Goal: Information Seeking & Learning: Learn about a topic

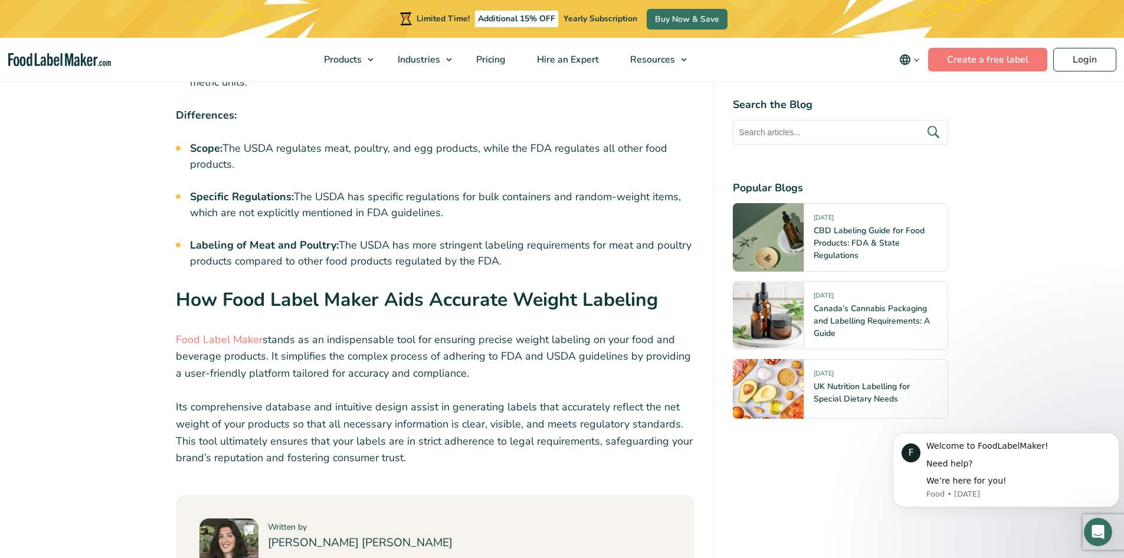
scroll to position [3620, 0]
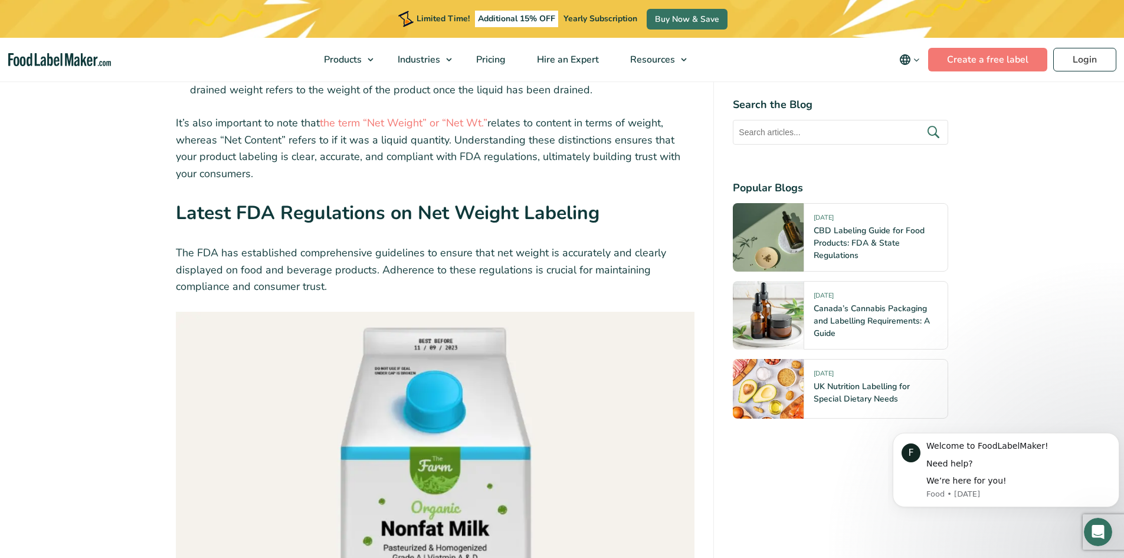
scroll to position [1416, 0]
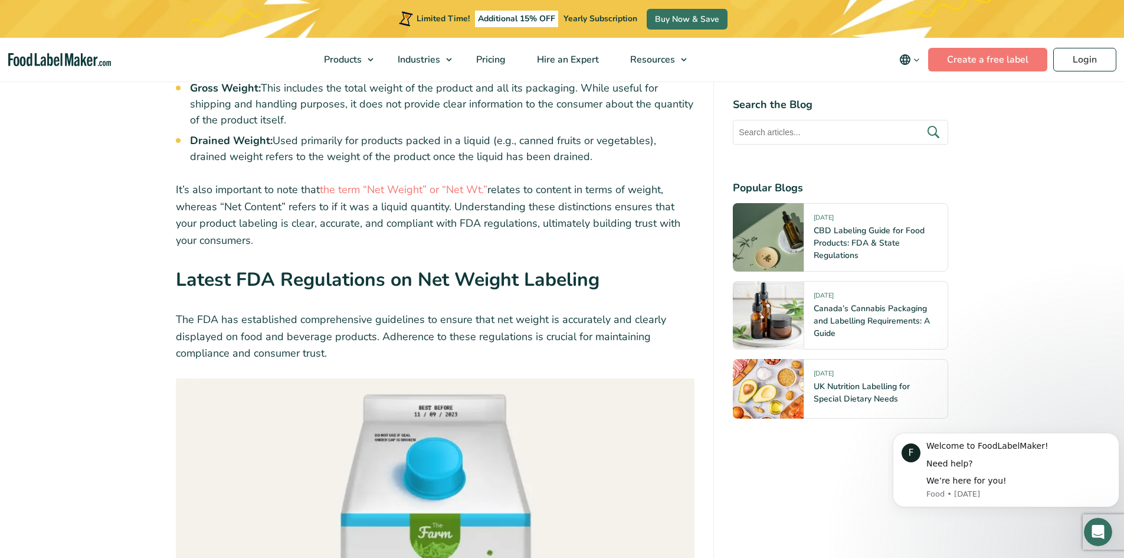
click at [290, 311] on p "The FDA has established comprehensive guidelines to ensure that net weight is a…" at bounding box center [435, 336] width 519 height 51
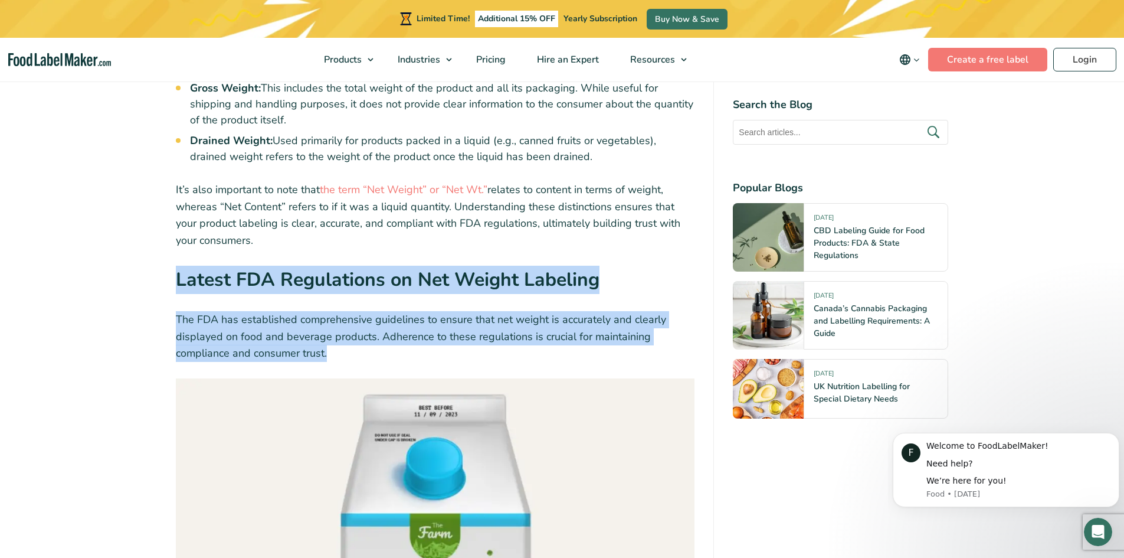
drag, startPoint x: 174, startPoint y: 257, endPoint x: 329, endPoint y: 325, distance: 169.7
copy div "Latest FDA Regulations on Net Weight Labeling The FDA has established comprehen…"
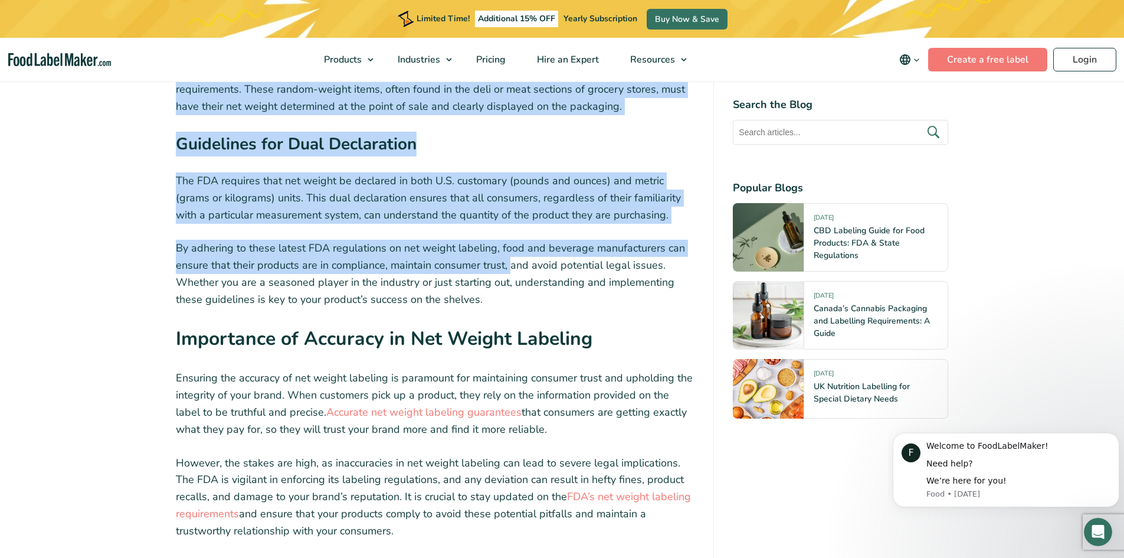
scroll to position [2518, 0]
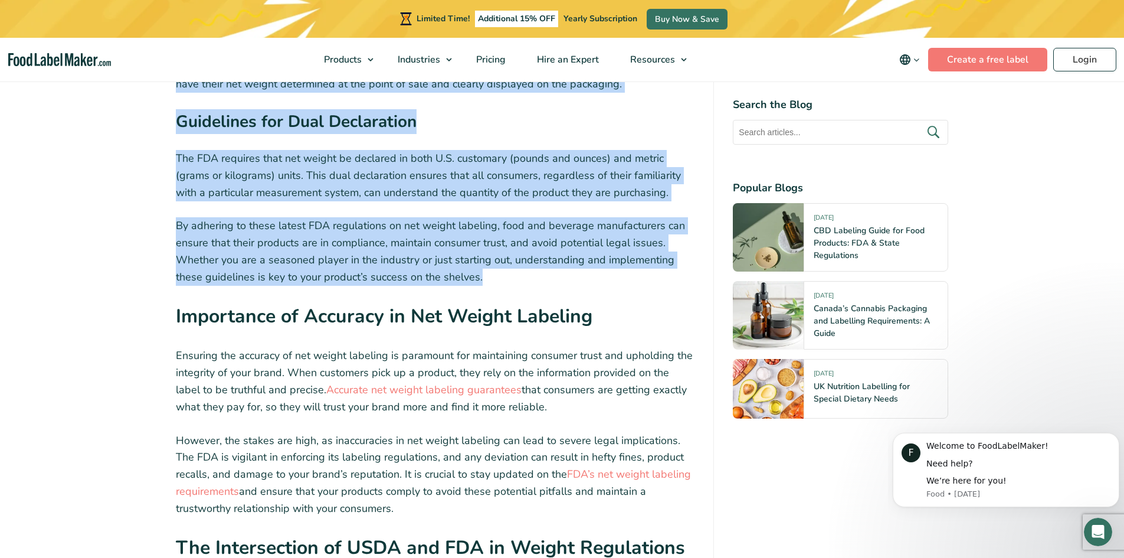
drag, startPoint x: 176, startPoint y: 297, endPoint x: 479, endPoint y: 247, distance: 307.5
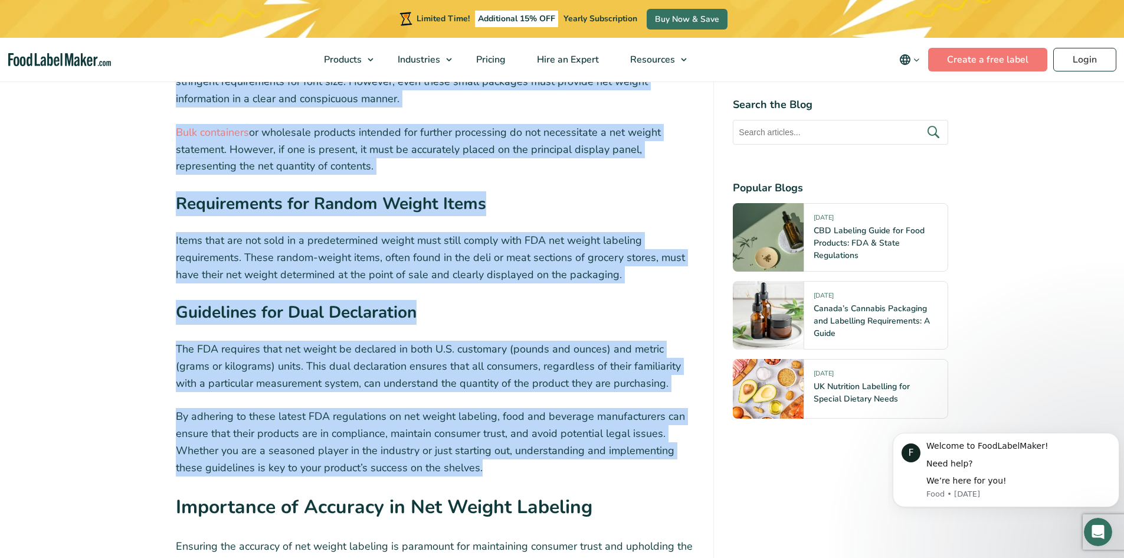
scroll to position [2203, 0]
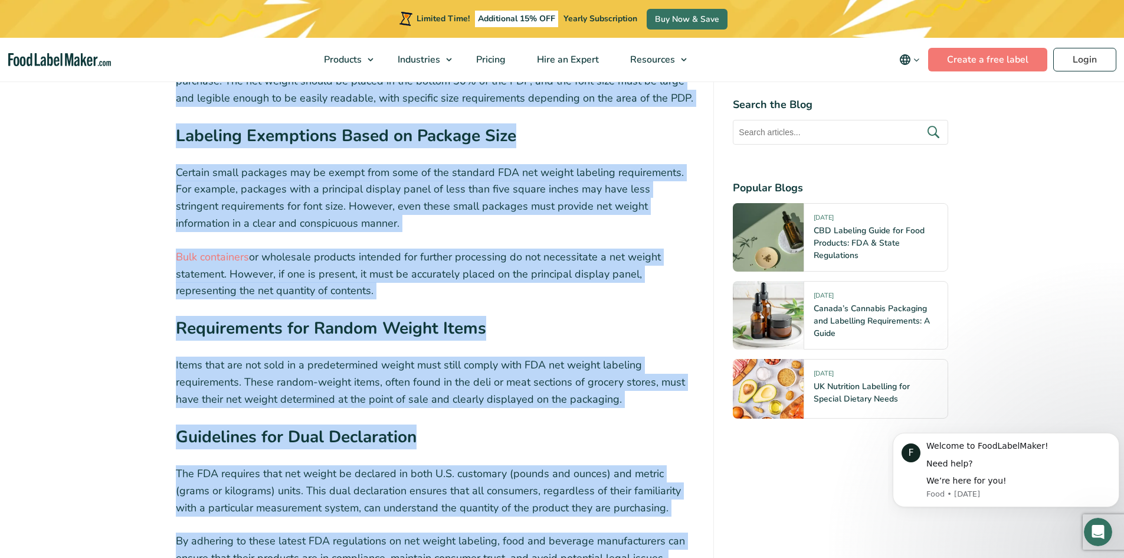
copy div "Principal Display Panel (PDP) Rules The net weight must be displayed on the pri…"
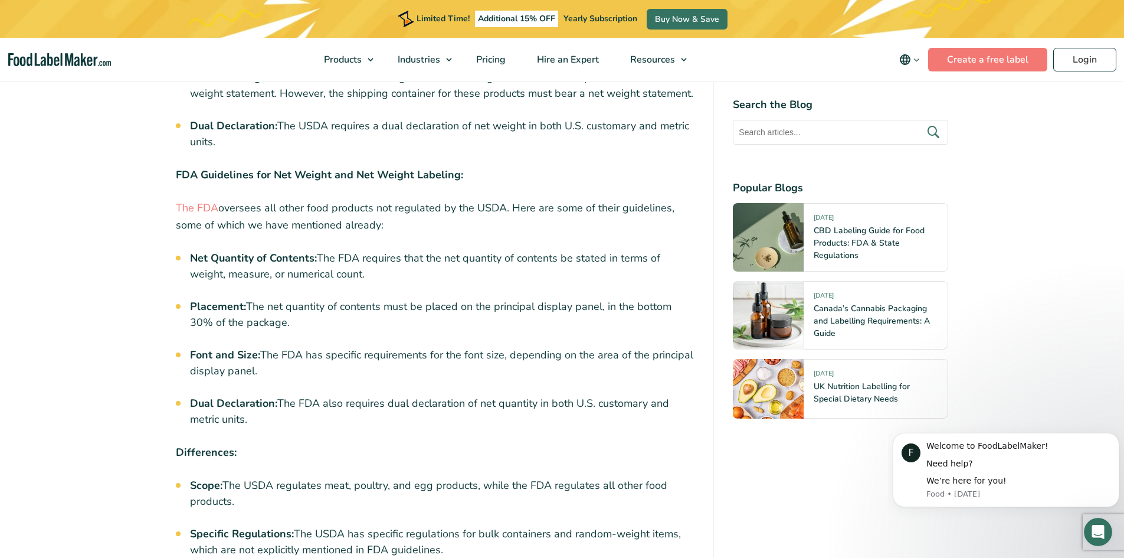
scroll to position [3463, 0]
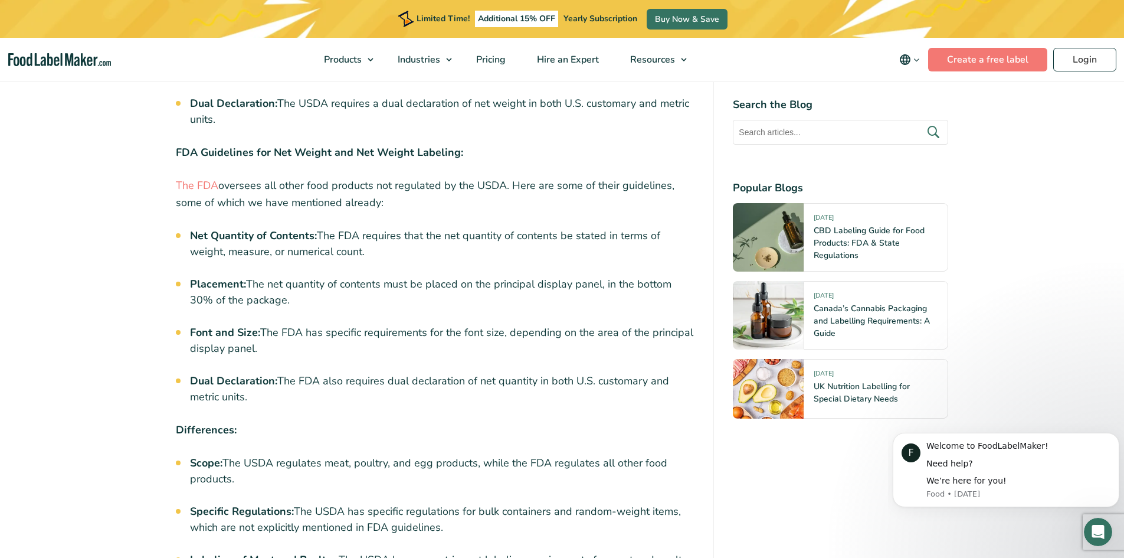
drag, startPoint x: 177, startPoint y: 129, endPoint x: 262, endPoint y: 369, distance: 254.2
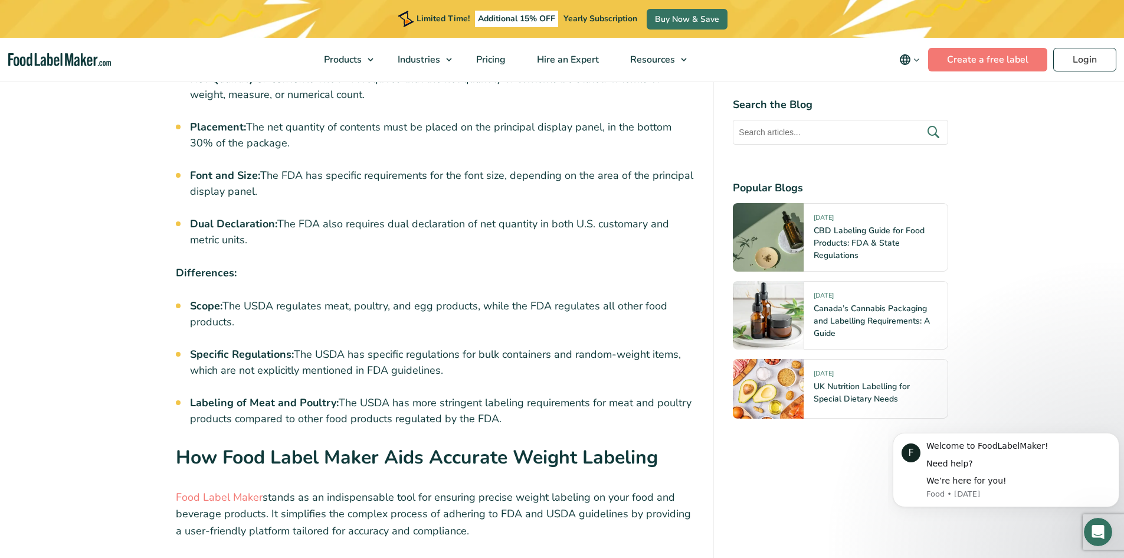
click at [513, 395] on li "Labeling of Meat and Poultry: The USDA has more stringent labeling requirements…" at bounding box center [442, 411] width 505 height 32
copy div "FDA Guidelines for Net Weight and Net Weight Labeling: The FDA oversees all oth…"
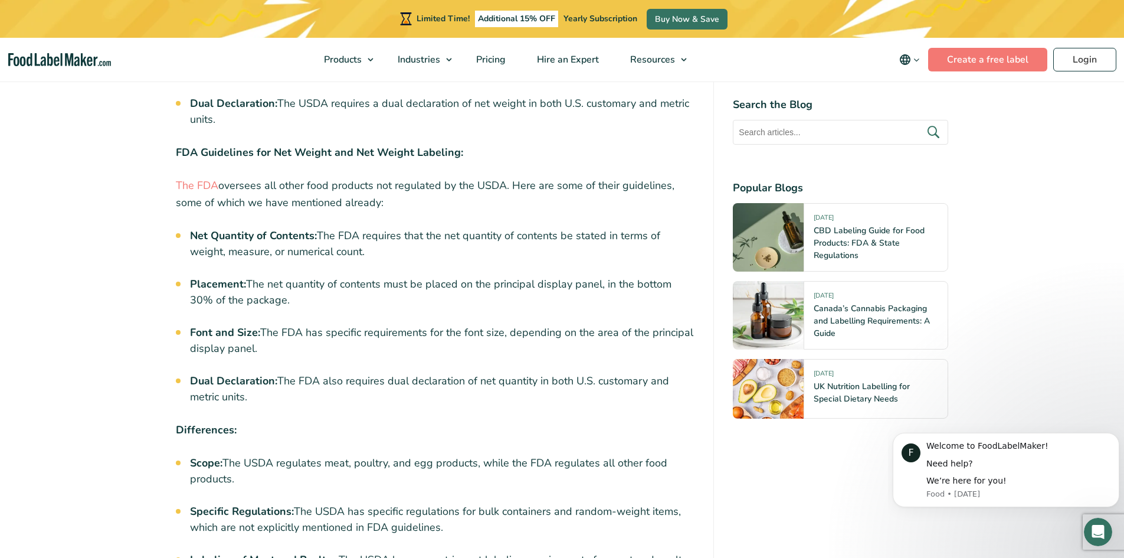
scroll to position [3305, 0]
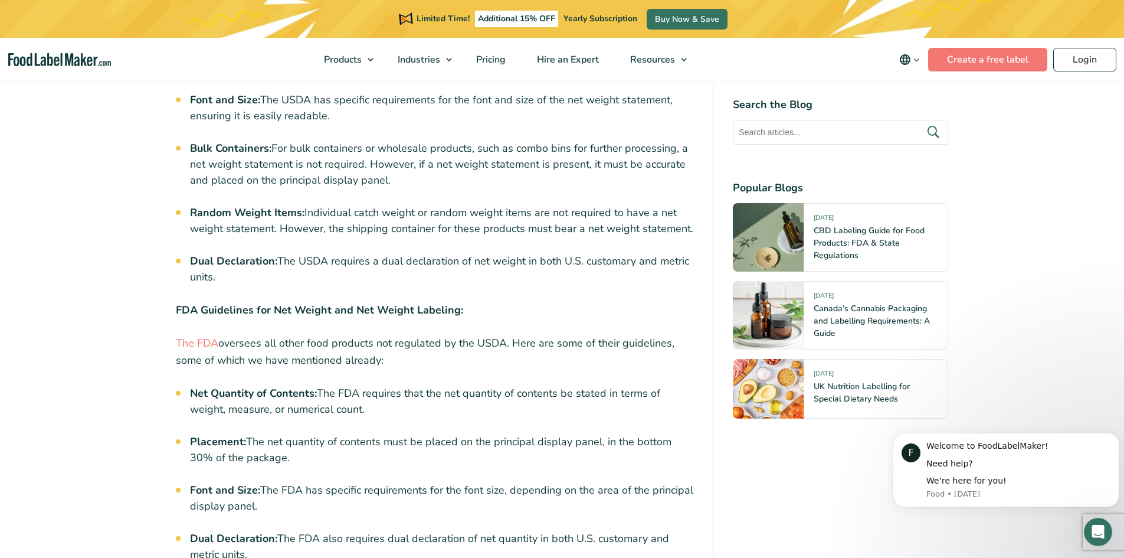
click at [495, 302] on p "FDA Guidelines for Net Weight and Net Weight Labeling:" at bounding box center [435, 310] width 519 height 17
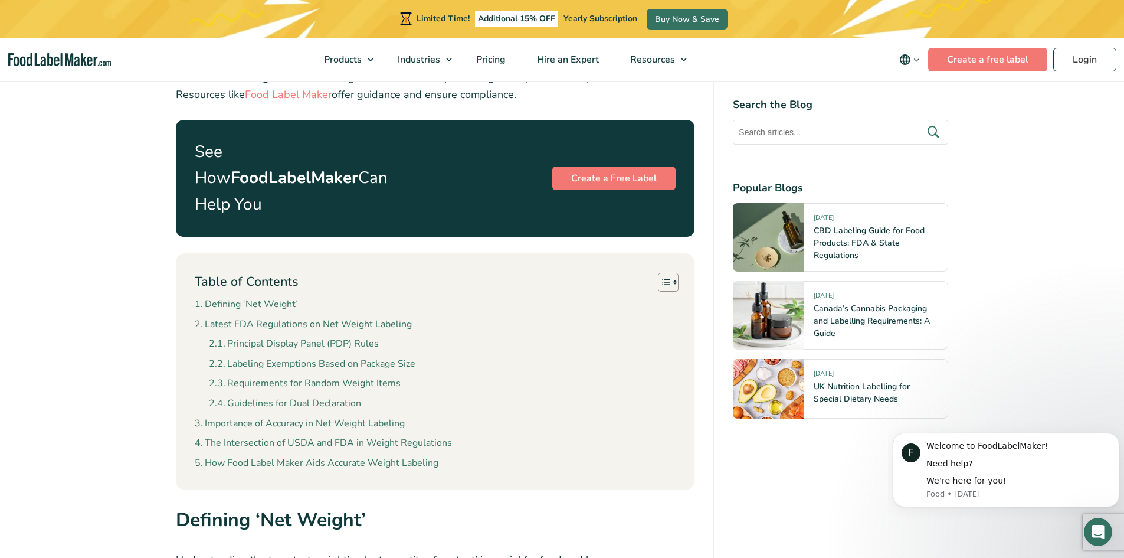
scroll to position [944, 0]
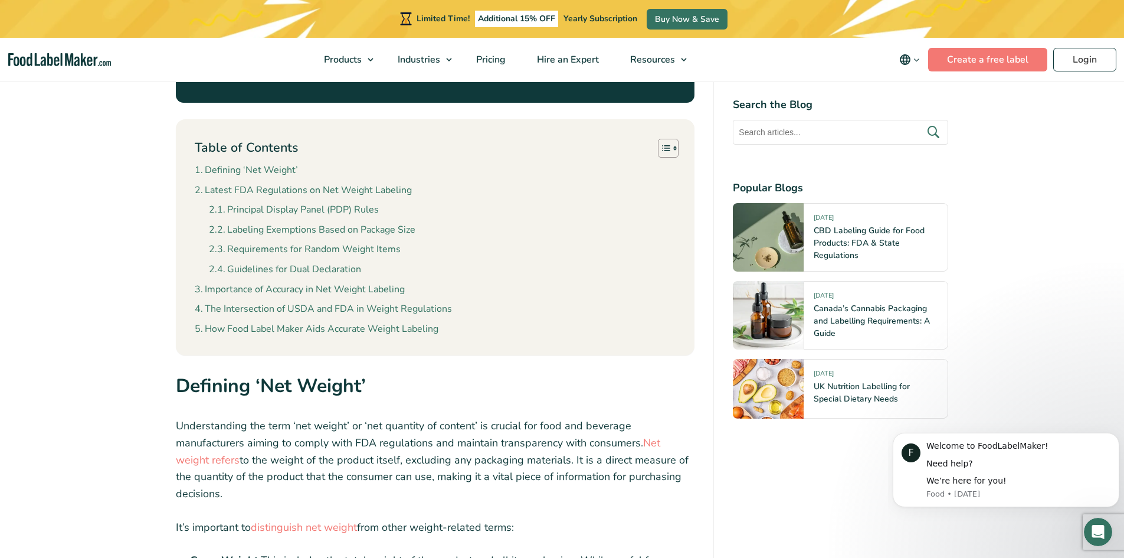
click at [97, 62] on img "main navigation" at bounding box center [59, 60] width 103 height 14
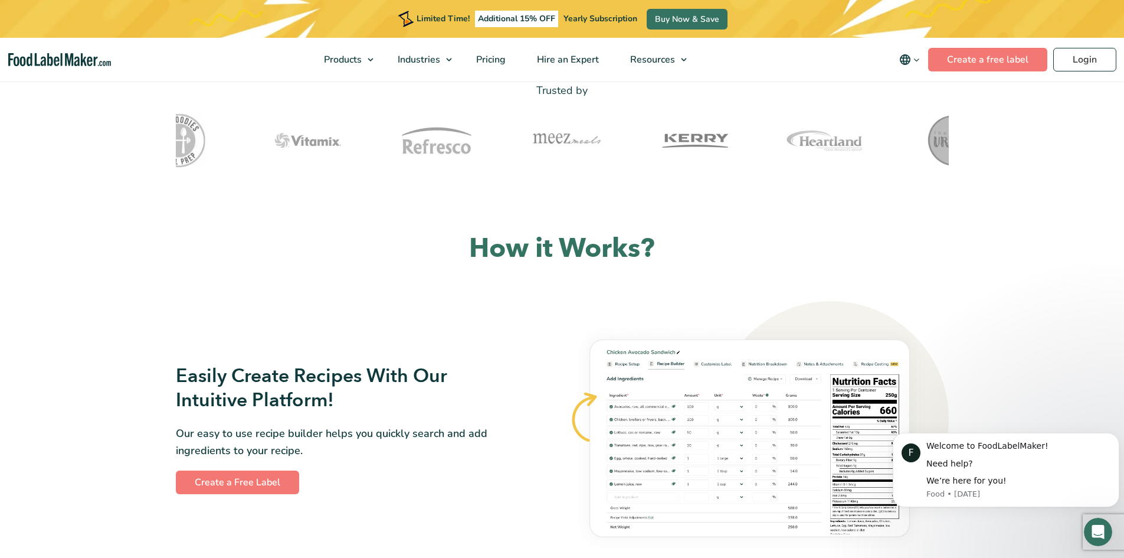
scroll to position [472, 0]
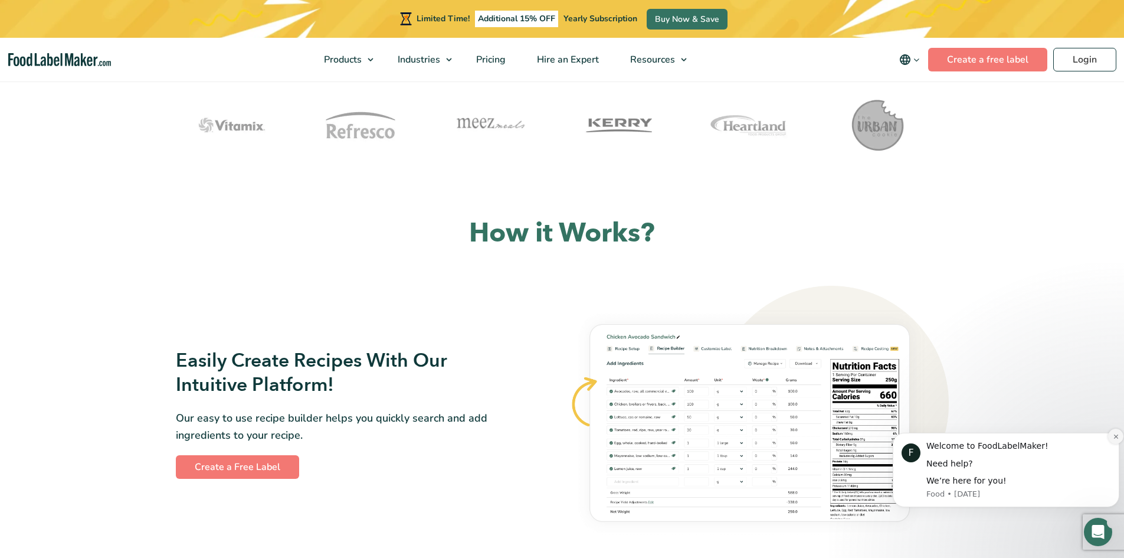
click at [1115, 434] on icon "Dismiss notification" at bounding box center [1116, 436] width 6 height 6
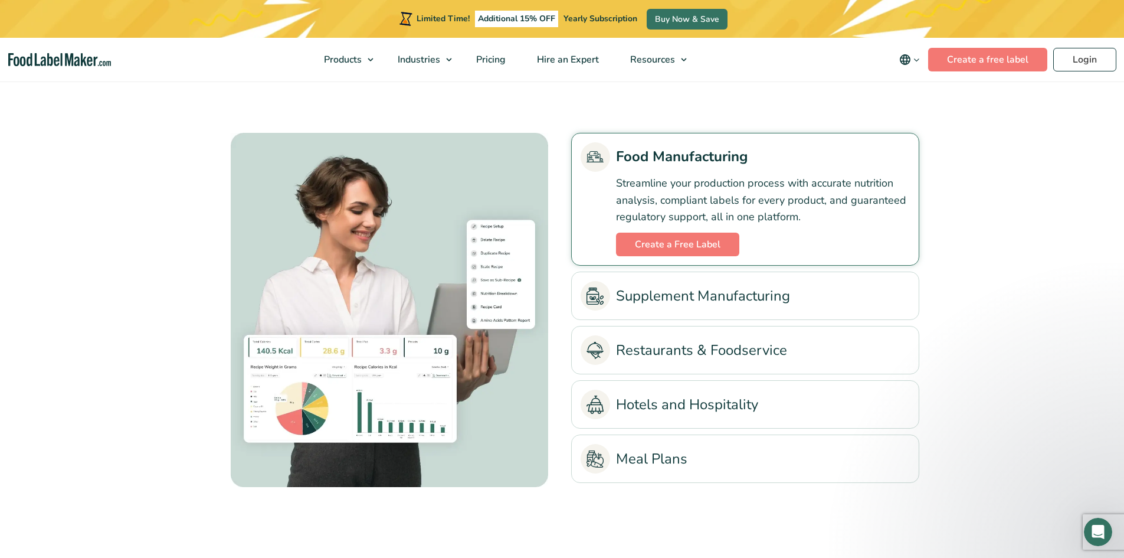
scroll to position [2675, 0]
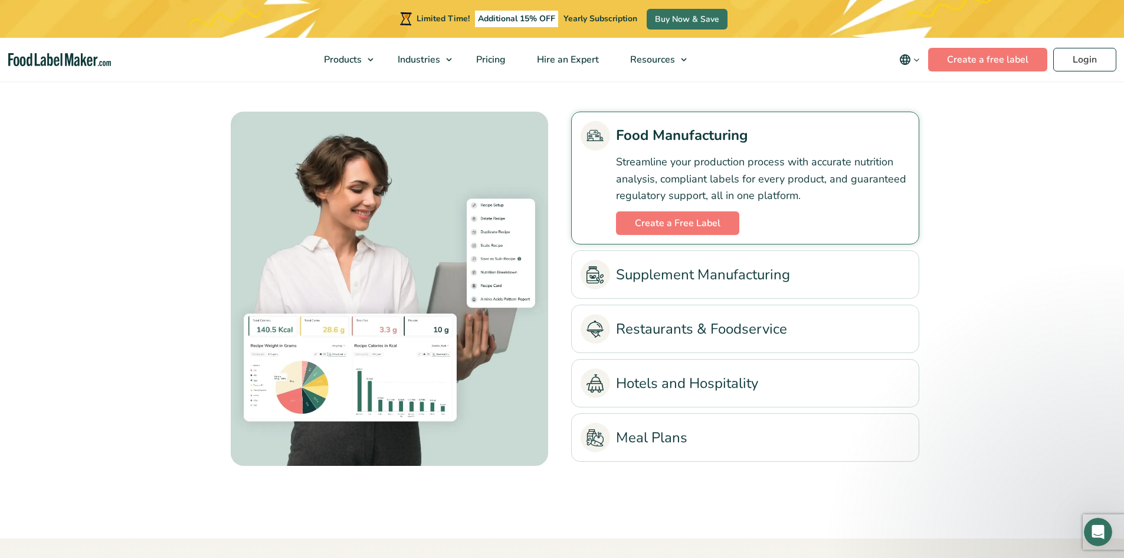
click at [740, 271] on link "Supplement Manufacturing" at bounding box center [745, 275] width 329 height 30
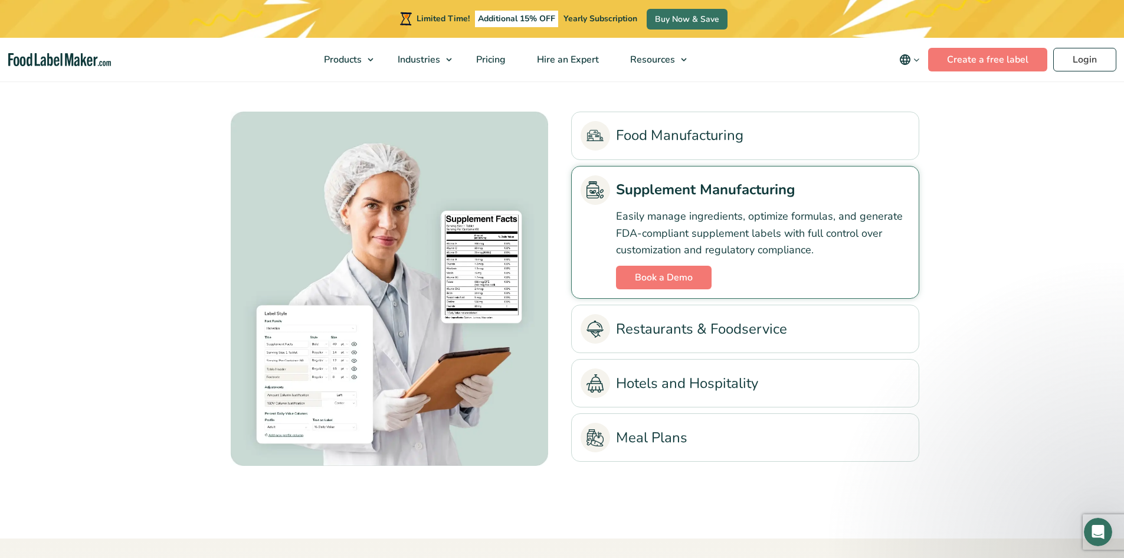
click at [693, 333] on link "Restaurants & Foodservice" at bounding box center [745, 329] width 329 height 30
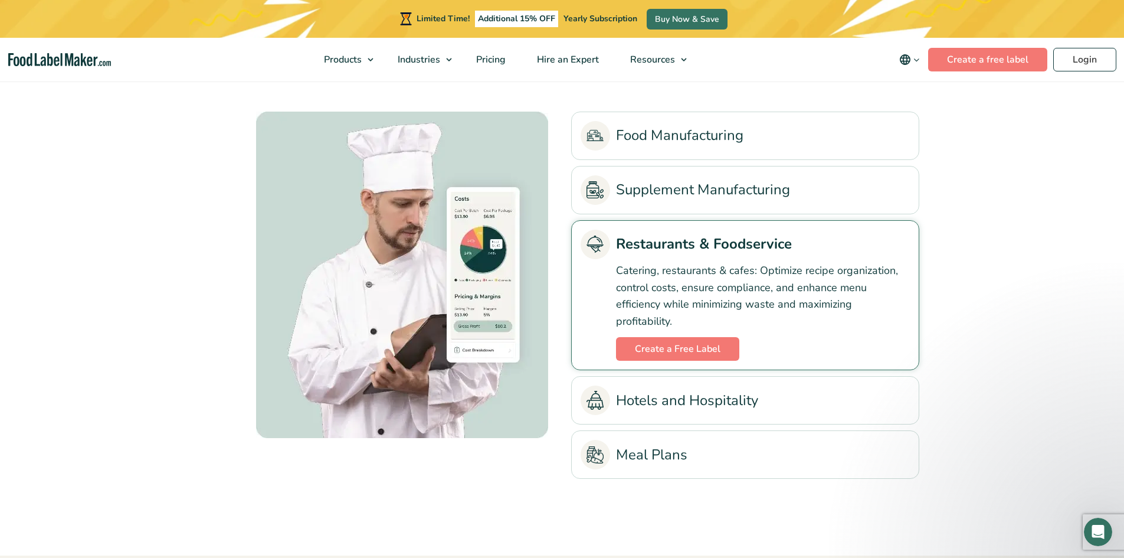
click at [680, 395] on link "Hotels and Hospitality" at bounding box center [745, 400] width 329 height 30
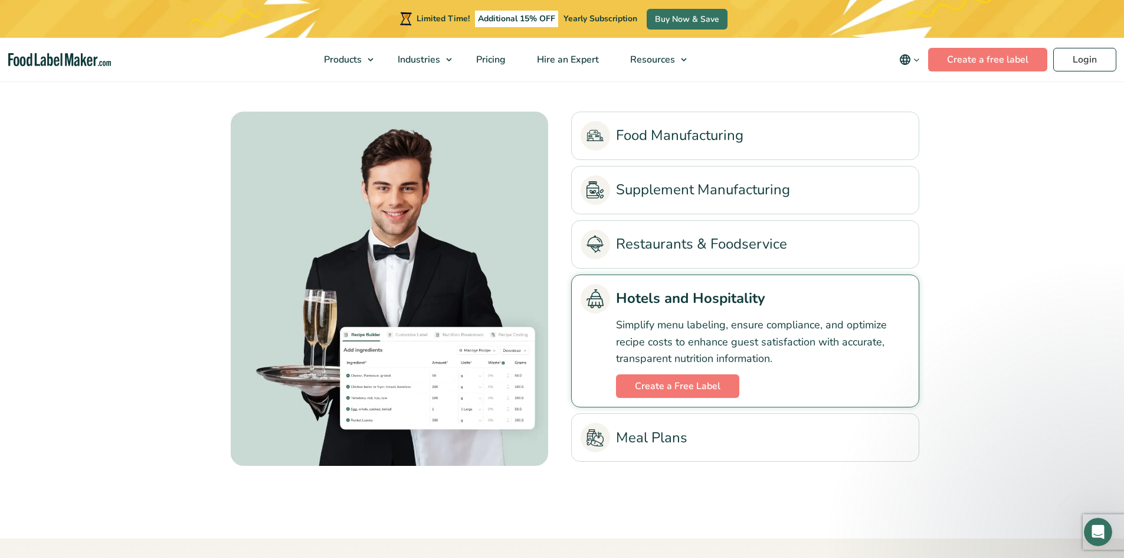
click at [673, 436] on link "Meal Plans" at bounding box center [745, 438] width 329 height 30
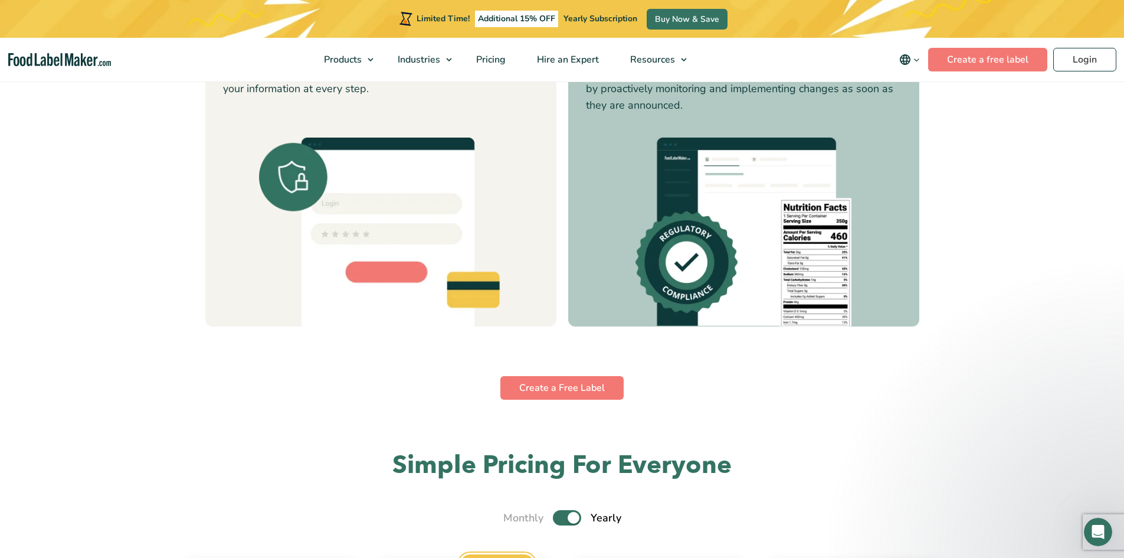
scroll to position [4092, 0]
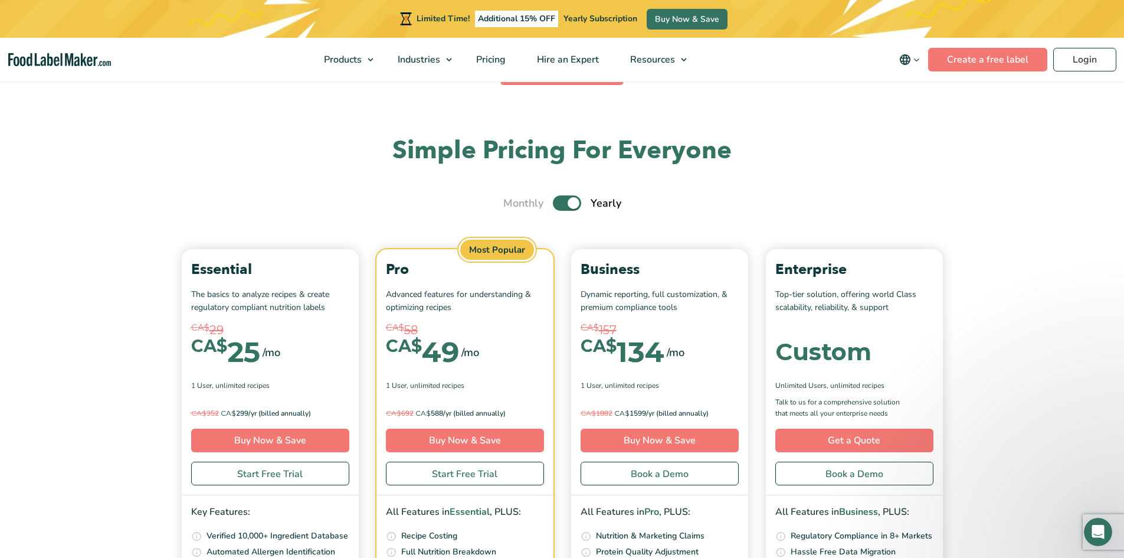
click at [568, 204] on label "Toggle" at bounding box center [567, 202] width 28 height 15
click at [513, 204] on input "Toggle" at bounding box center [510, 203] width 8 height 8
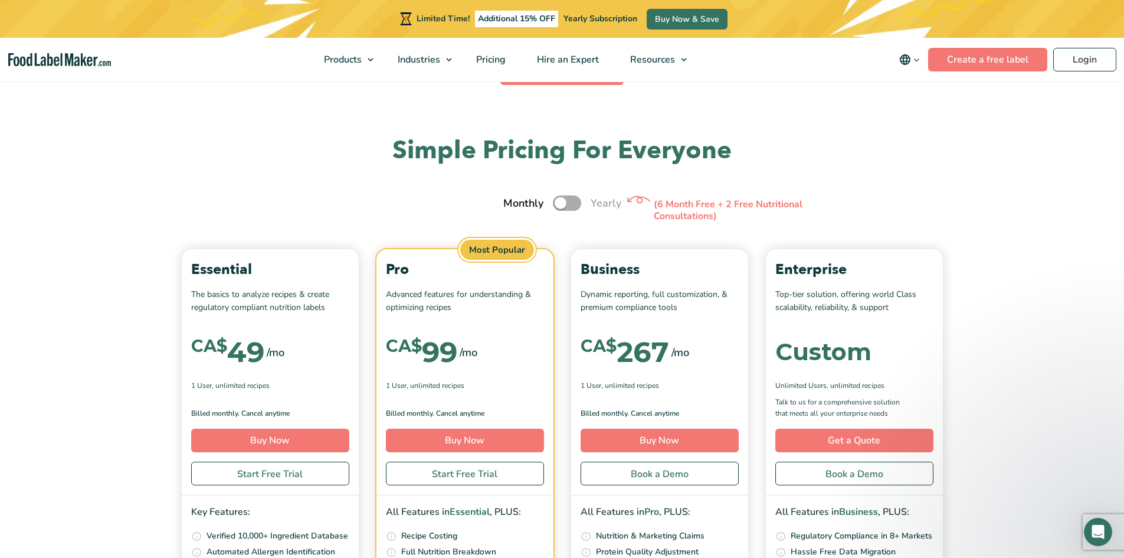
click at [568, 204] on label "Toggle" at bounding box center [567, 202] width 28 height 15
click at [513, 204] on input "Toggle" at bounding box center [510, 203] width 8 height 8
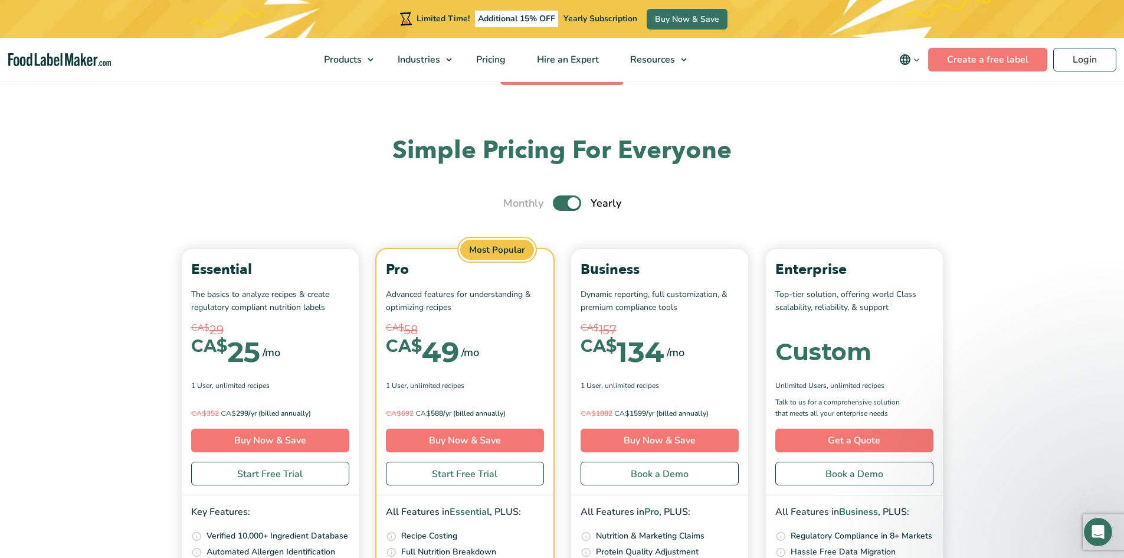
click at [568, 204] on label "Toggle" at bounding box center [567, 202] width 28 height 15
click at [513, 204] on input "Toggle" at bounding box center [510, 203] width 8 height 8
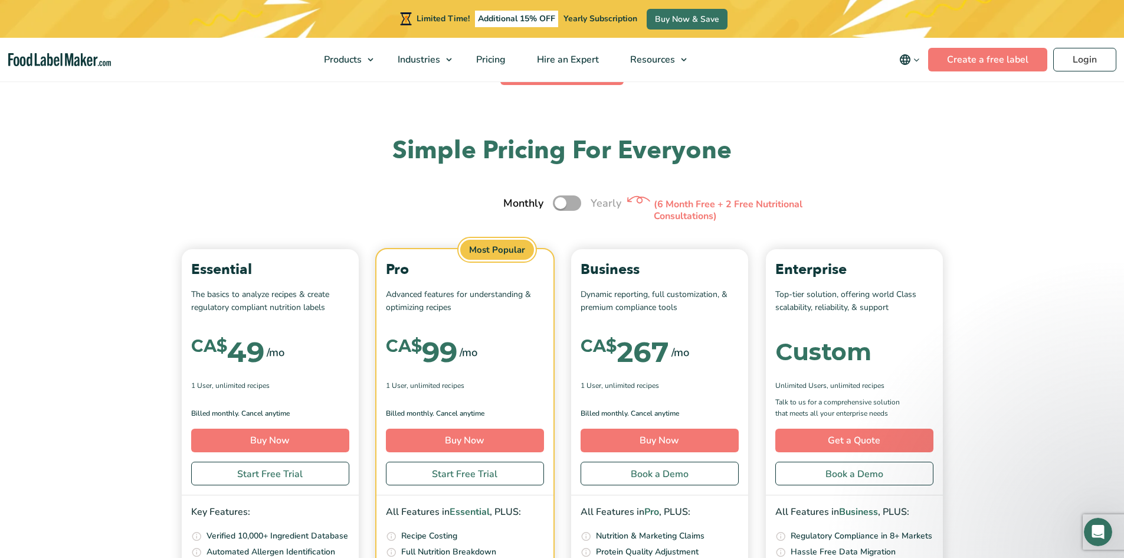
click at [568, 204] on label "Toggle" at bounding box center [567, 202] width 28 height 15
click at [513, 204] on input "Toggle" at bounding box center [510, 203] width 8 height 8
checkbox input "true"
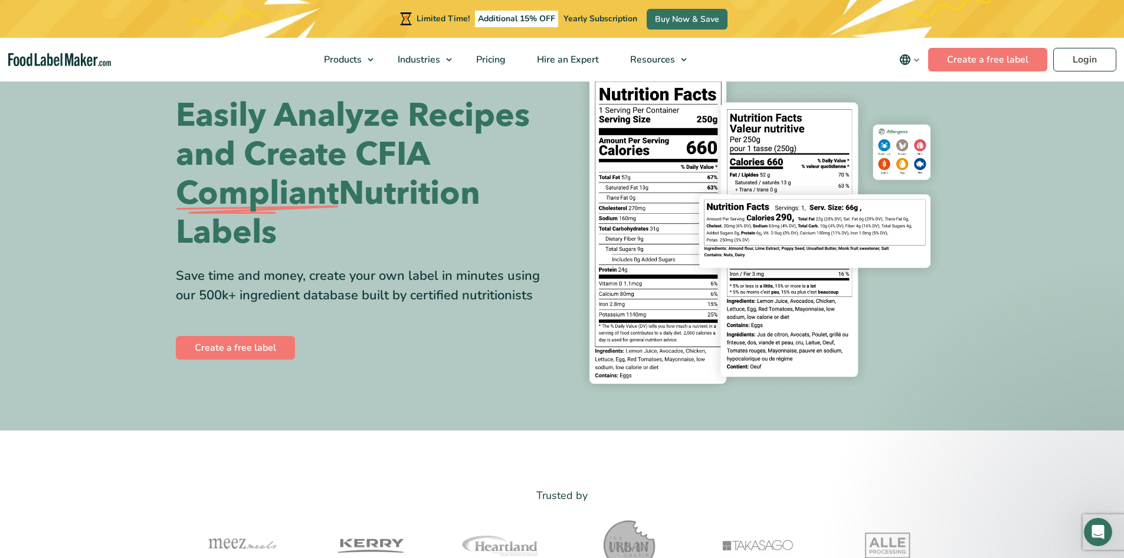
scroll to position [0, 0]
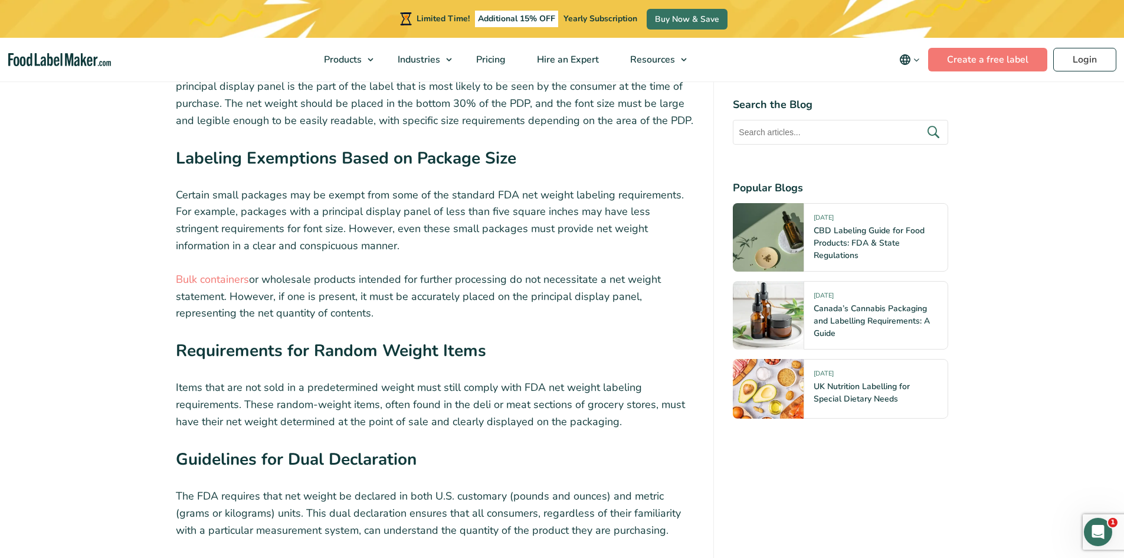
scroll to position [2203, 0]
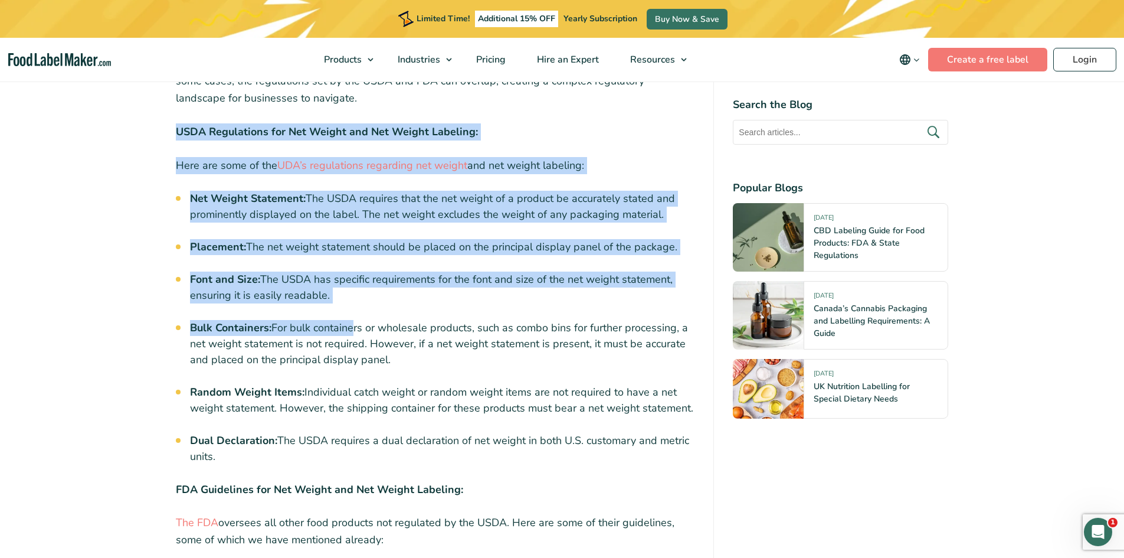
scroll to position [3148, 0]
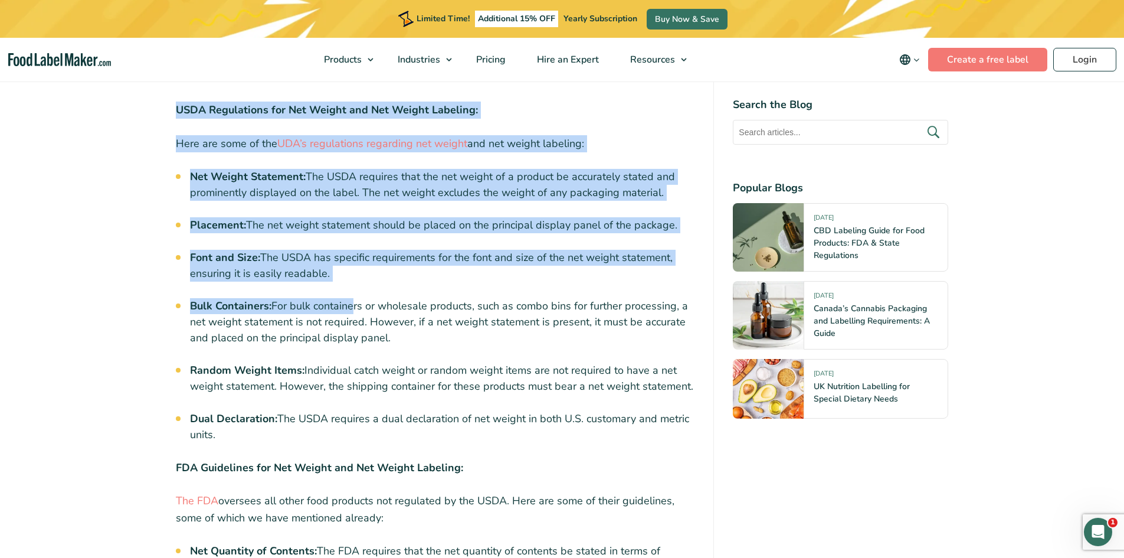
drag, startPoint x: 175, startPoint y: 240, endPoint x: 234, endPoint y: 400, distance: 171.2
copy div "USDA Regulations for Net Weight and Net Weight Labeling: Here are some of the U…"
click at [462, 217] on li "Placement: The net weight statement should be placed on the principal display p…" at bounding box center [442, 225] width 505 height 16
